Goal: Obtain resource: Obtain resource

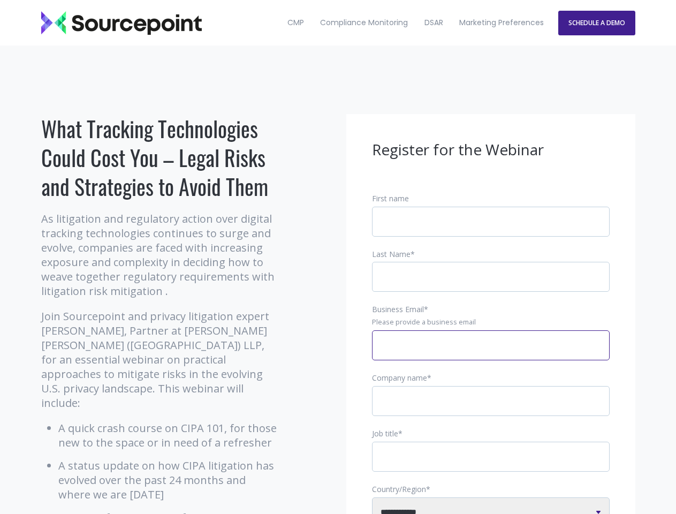
click at [491, 354] on input "Business Email *" at bounding box center [491, 345] width 238 height 30
